Goal: Find specific page/section

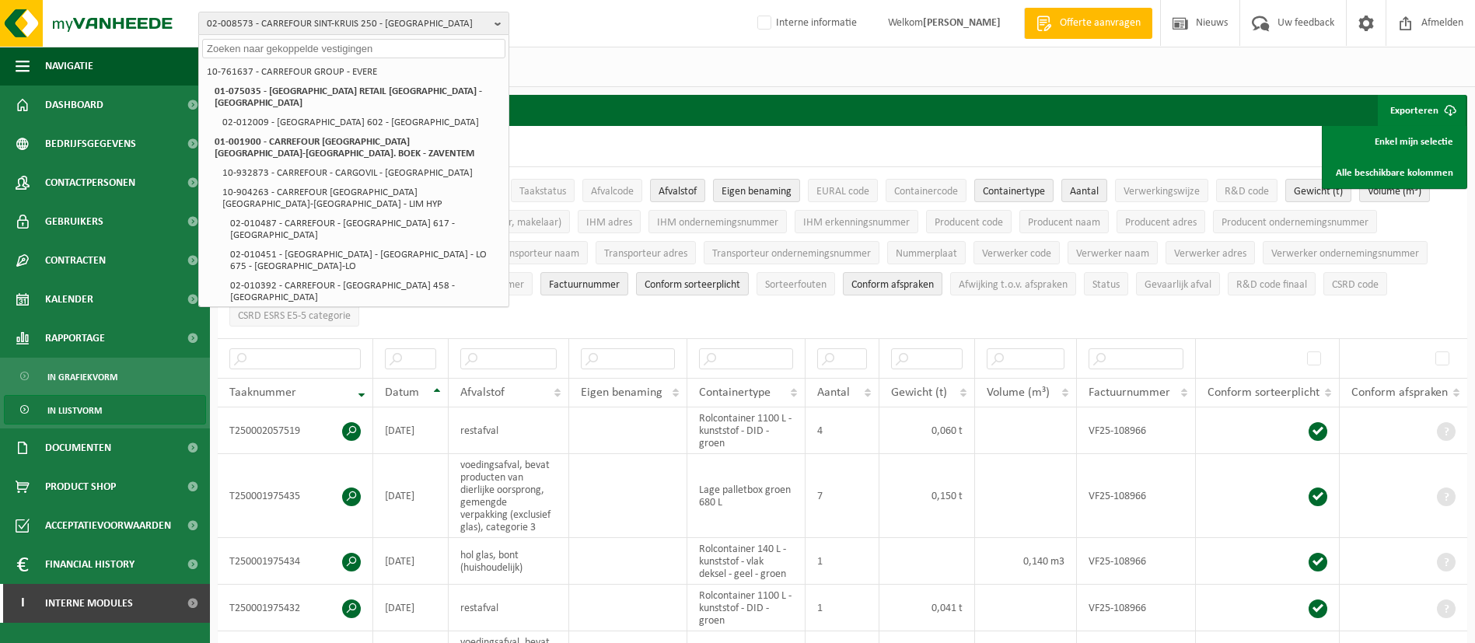
click at [372, 55] on input "text" at bounding box center [353, 48] width 303 height 19
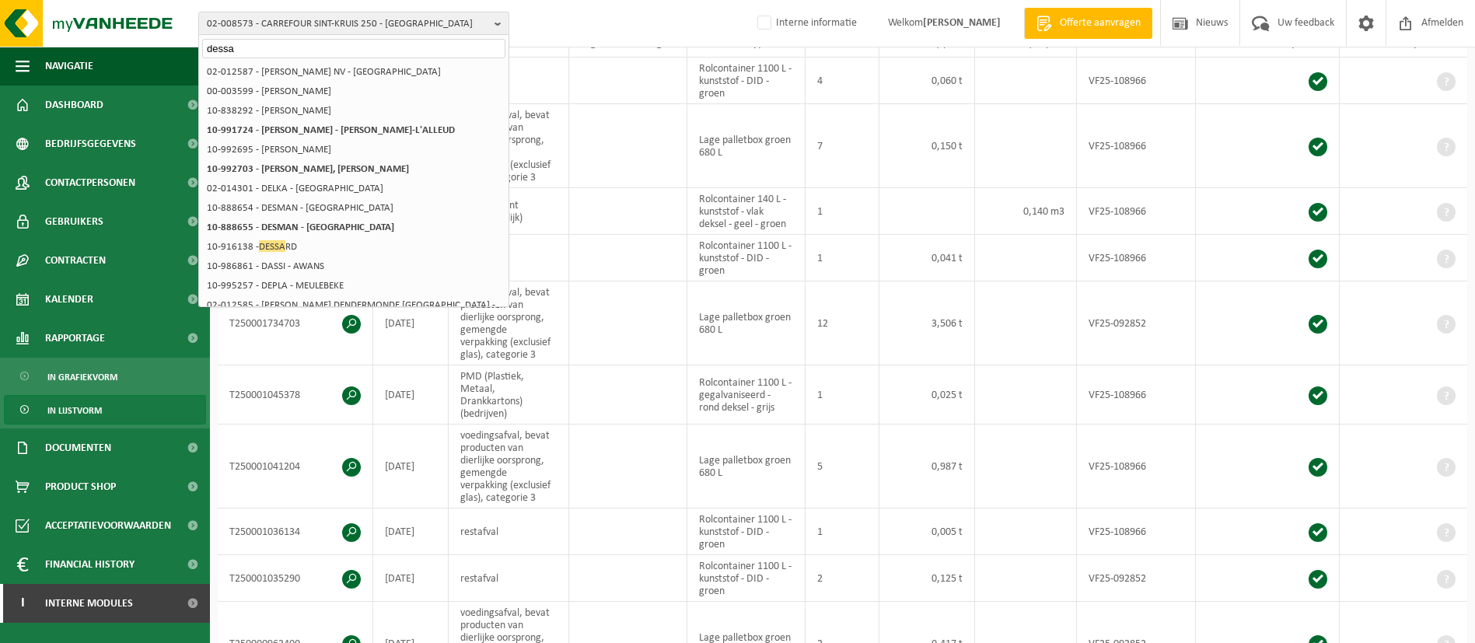
click at [295, 46] on input "dessa" at bounding box center [353, 48] width 303 height 19
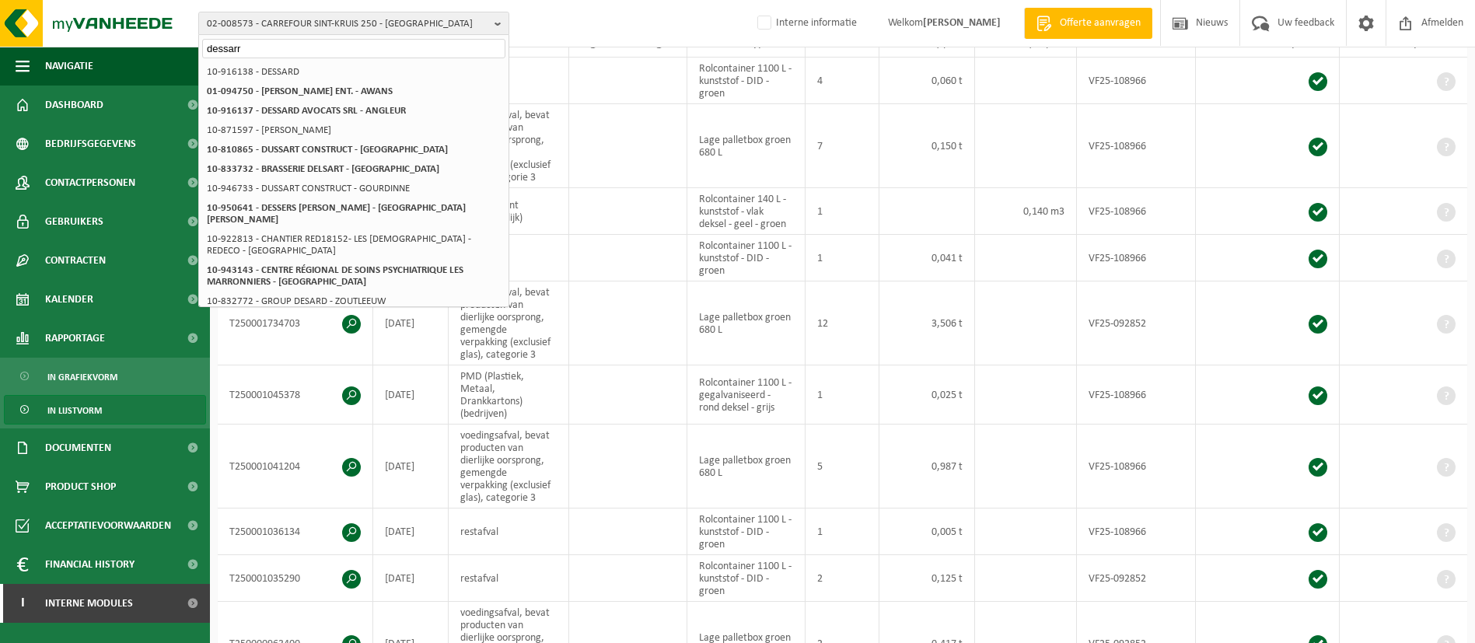
click at [293, 44] on input "dessarr" at bounding box center [353, 48] width 303 height 19
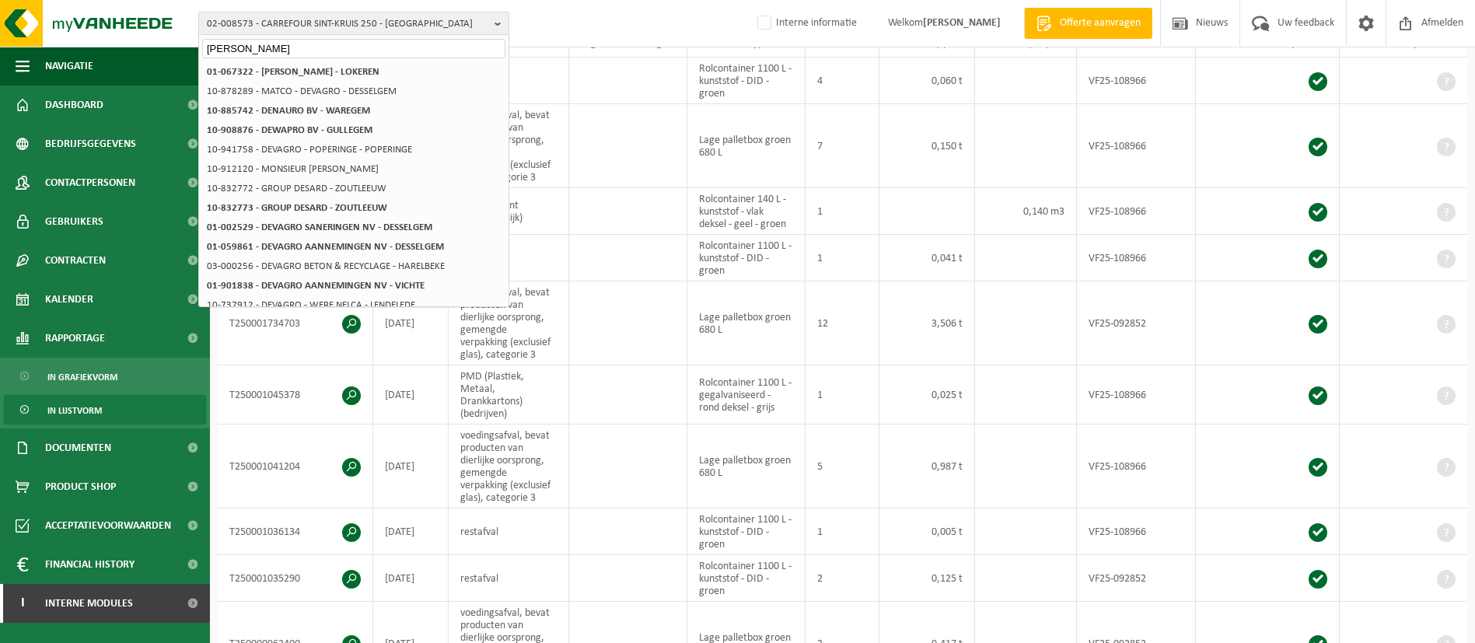
click at [255, 40] on input "desarro" at bounding box center [353, 48] width 303 height 19
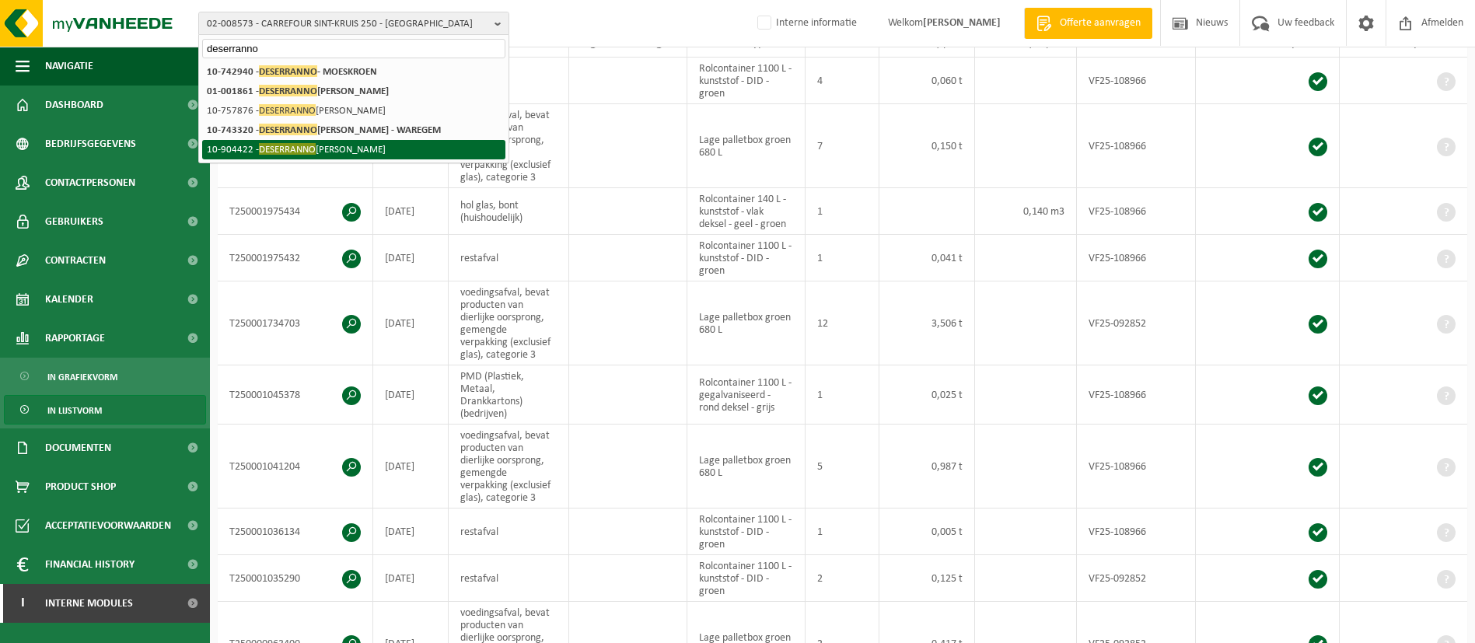
type input "deserranno"
click at [316, 144] on li "10-904422 - DESERRANNO DAVE - HEULE" at bounding box center [353, 149] width 303 height 19
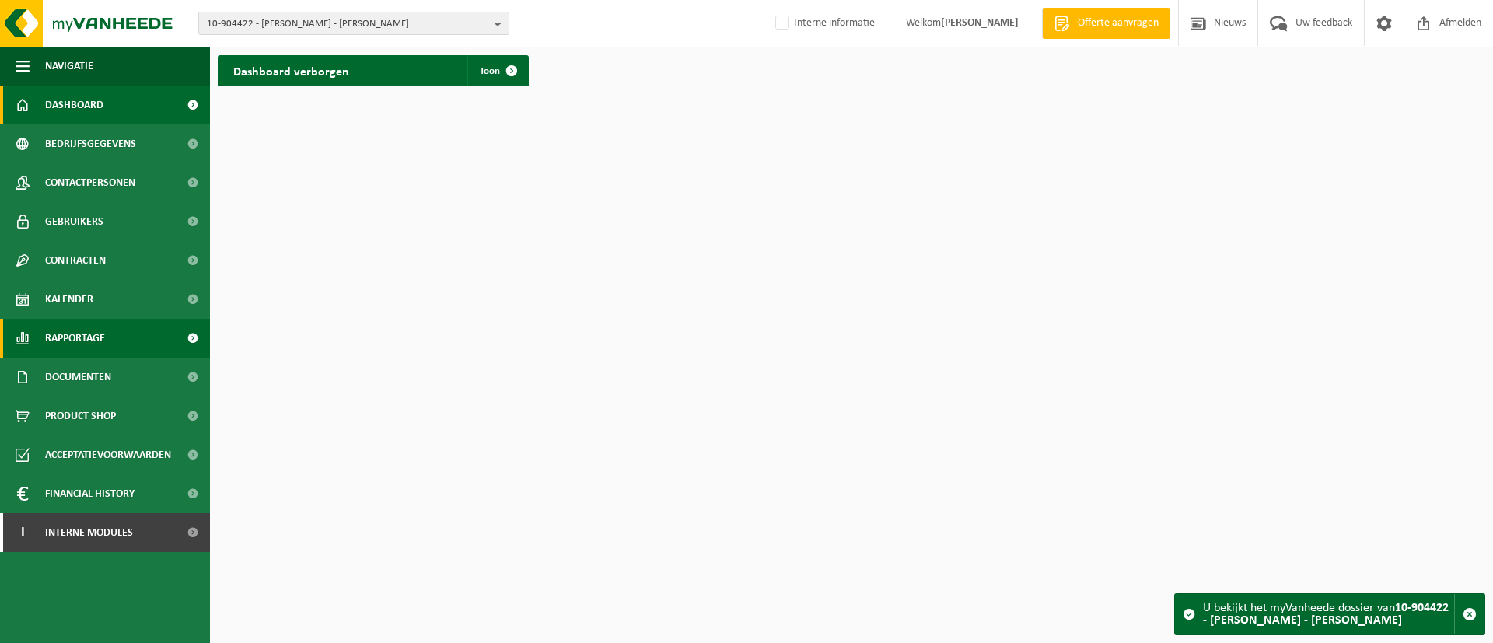
click at [92, 334] on span "Rapportage" at bounding box center [75, 338] width 60 height 39
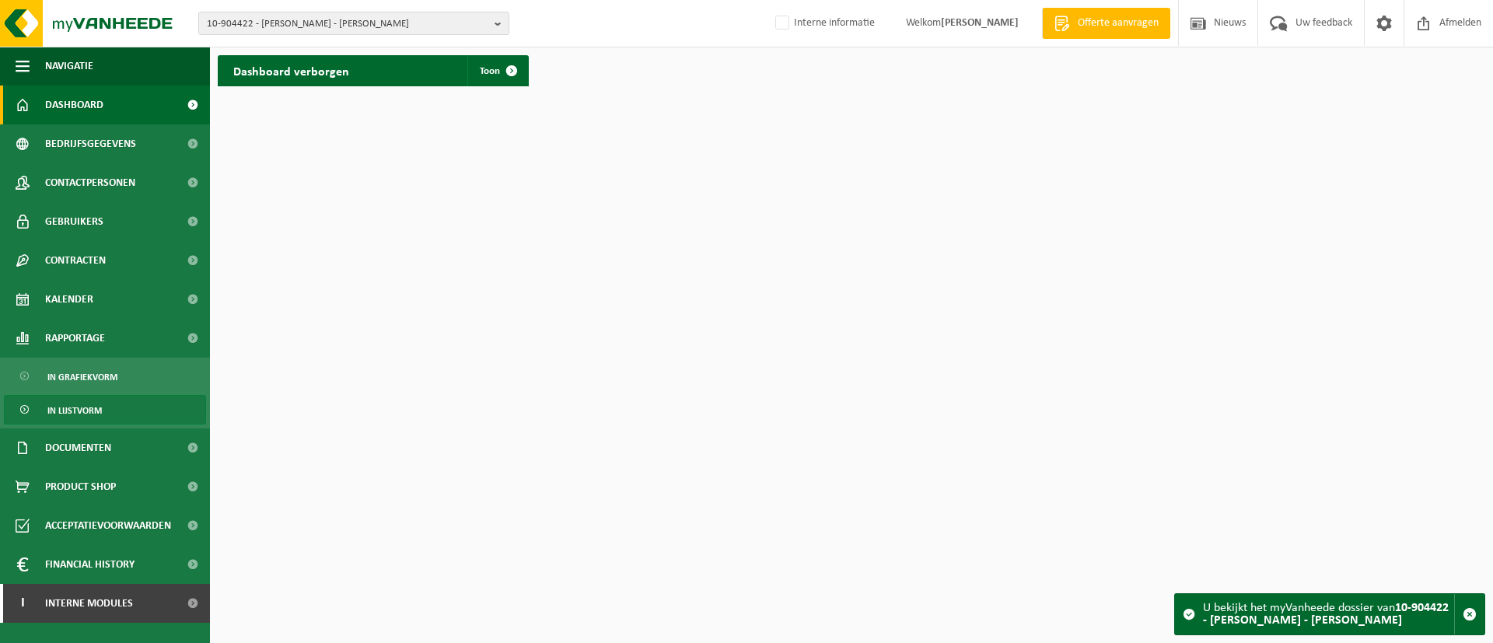
click at [87, 404] on span "In lijstvorm" at bounding box center [74, 411] width 54 height 30
